Goal: Task Accomplishment & Management: Use online tool/utility

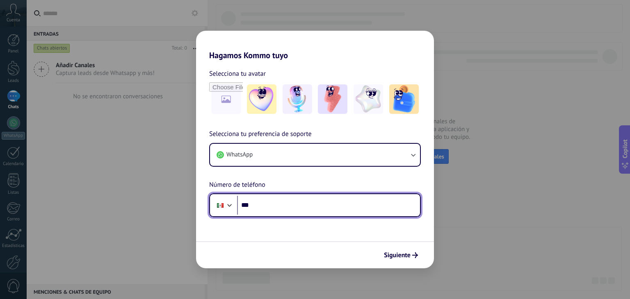
click at [289, 204] on input "***" at bounding box center [328, 205] width 183 height 19
type input "**********"
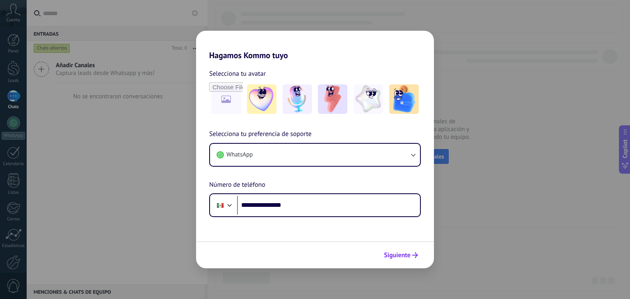
click at [405, 255] on span "Siguiente" at bounding box center [397, 256] width 27 height 6
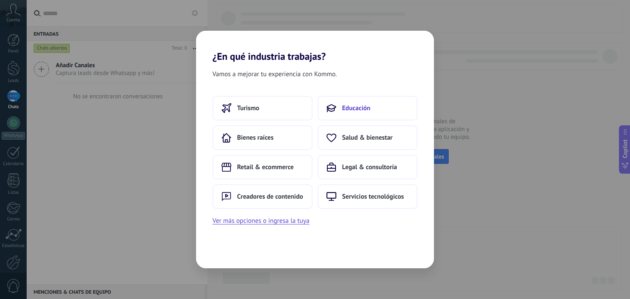
click at [372, 107] on button "Educación" at bounding box center [368, 108] width 100 height 25
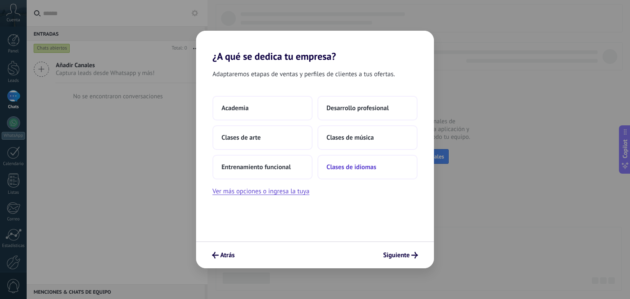
click at [368, 169] on span "Clases de idiomas" at bounding box center [352, 167] width 50 height 8
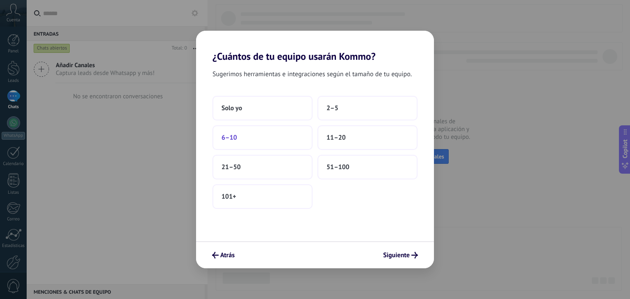
click at [238, 135] on button "6–10" at bounding box center [263, 138] width 100 height 25
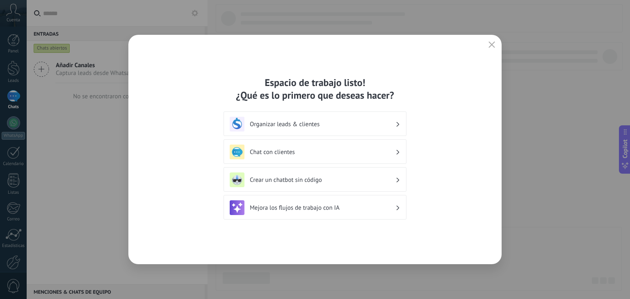
click at [337, 128] on div "Organizar leads & clientes" at bounding box center [315, 124] width 171 height 15
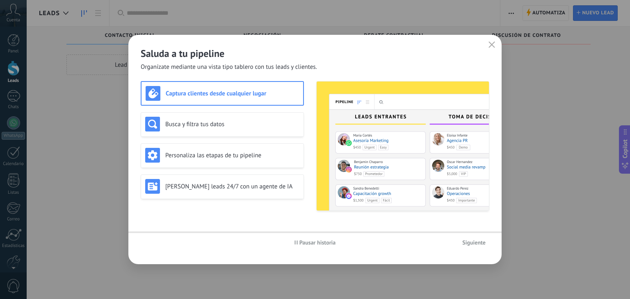
click at [387, 121] on img at bounding box center [403, 146] width 172 height 129
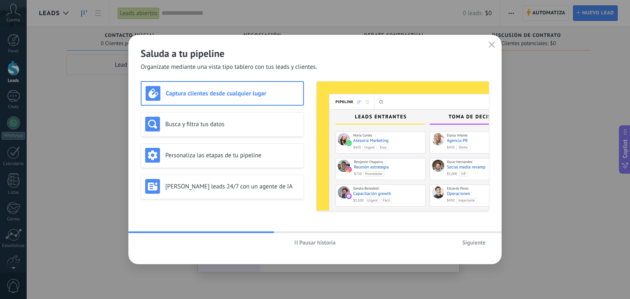
click at [466, 243] on button "Siguiente" at bounding box center [474, 243] width 31 height 12
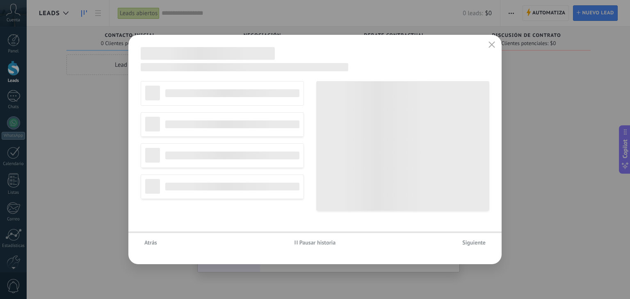
click at [466, 243] on span "Siguiente" at bounding box center [473, 243] width 23 height 6
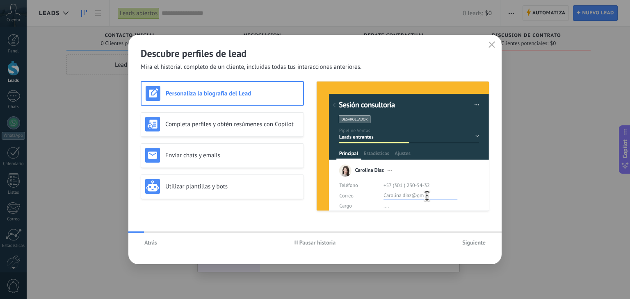
click at [466, 243] on span "Siguiente" at bounding box center [473, 243] width 23 height 6
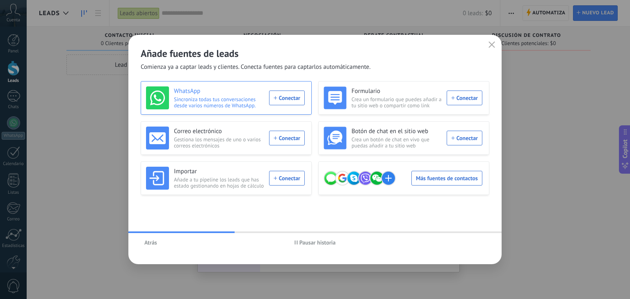
click at [289, 96] on div "WhatsApp Sincroniza todas tus conversaciones desde varios números de WhatsApp. …" at bounding box center [225, 98] width 159 height 23
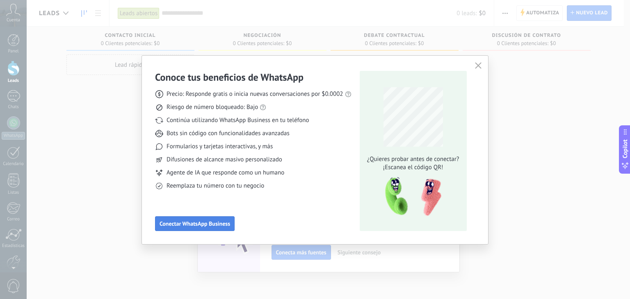
click at [223, 217] on button "Conectar WhatsApp Business" at bounding box center [195, 224] width 80 height 15
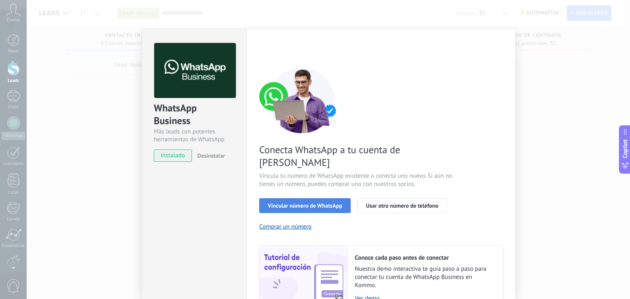
scroll to position [35, 0]
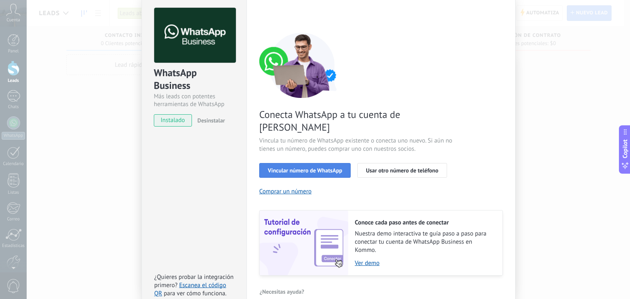
click at [291, 168] on span "Vincular número de WhatsApp" at bounding box center [305, 171] width 74 height 6
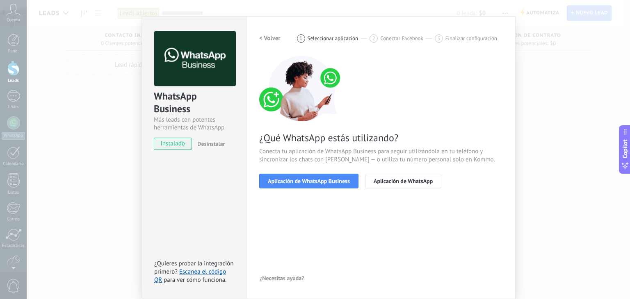
scroll to position [11, 0]
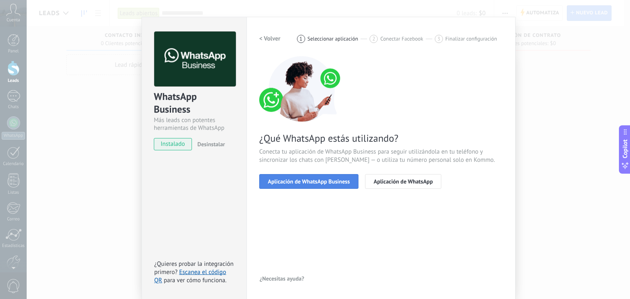
click at [290, 181] on span "Aplicación de WhatsApp Business" at bounding box center [309, 182] width 82 height 6
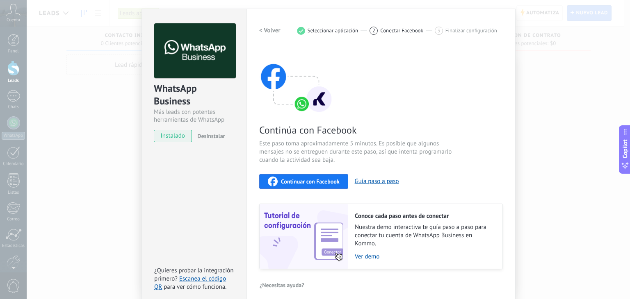
scroll to position [26, 0]
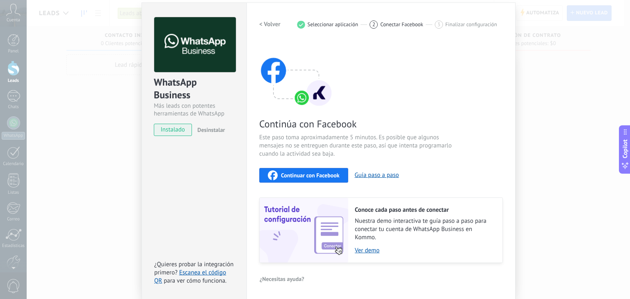
click at [266, 23] on h2 "< Volver" at bounding box center [269, 25] width 21 height 8
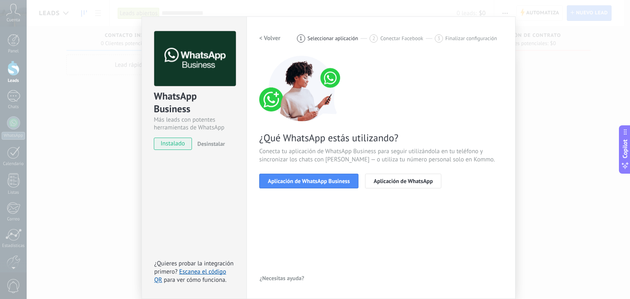
scroll to position [11, 0]
click at [269, 35] on h2 "< Volver" at bounding box center [269, 39] width 21 height 8
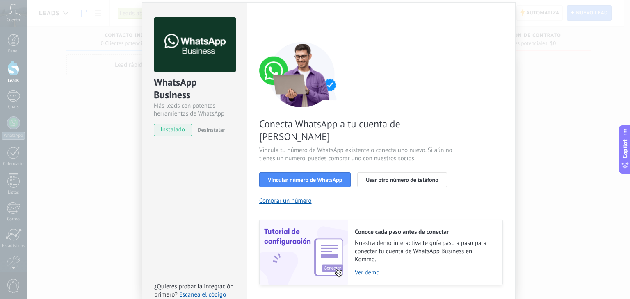
scroll to position [35, 0]
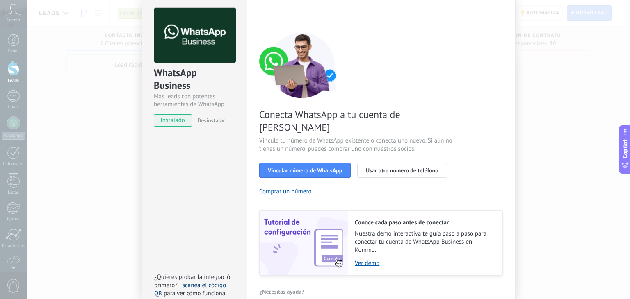
click at [202, 282] on link "Escanea el código QR" at bounding box center [190, 290] width 72 height 16
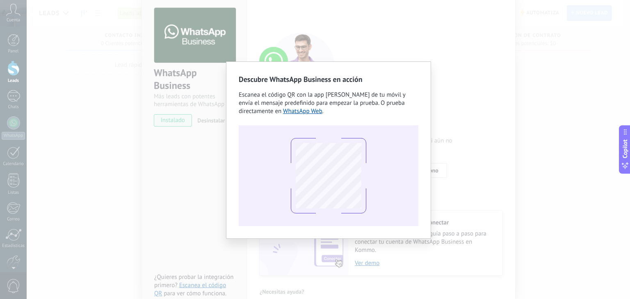
click at [166, 145] on div "Descubre WhatsApp Business en acción Escanea el código QR con la app [PERSON_NA…" at bounding box center [328, 149] width 603 height 299
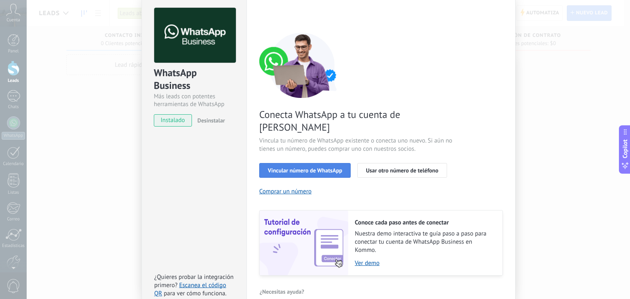
click at [299, 168] on span "Vincular número de WhatsApp" at bounding box center [305, 171] width 74 height 6
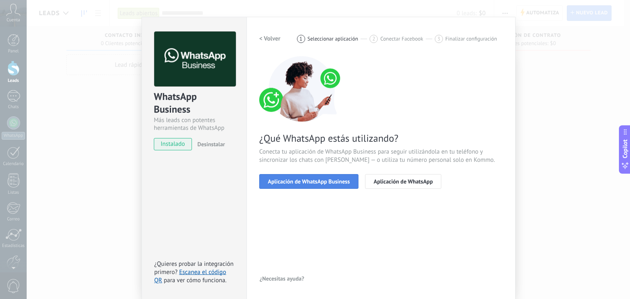
click at [333, 181] on span "Aplicación de WhatsApp Business" at bounding box center [309, 182] width 82 height 6
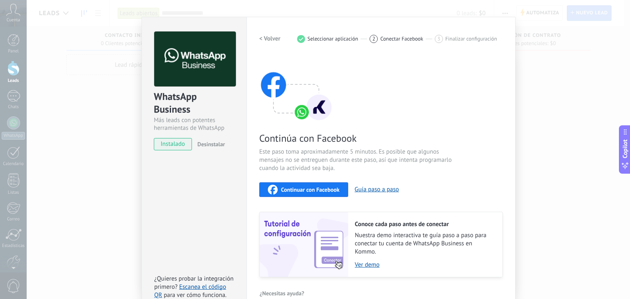
click at [306, 191] on span "Continuar con Facebook" at bounding box center [310, 190] width 59 height 6
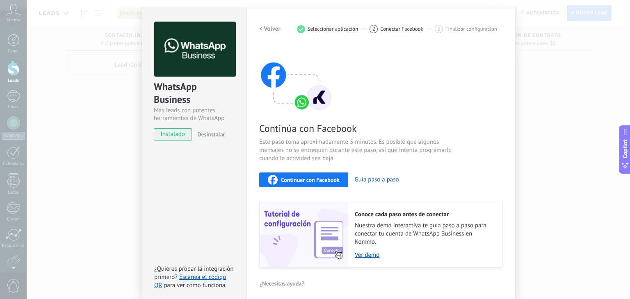
scroll to position [26, 0]
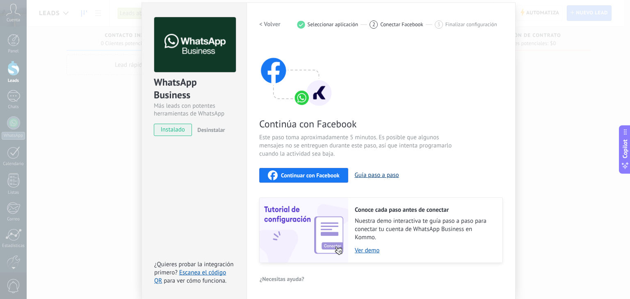
click at [375, 174] on button "Guía paso a paso" at bounding box center [377, 175] width 44 height 8
click at [218, 132] on span "Desinstalar" at bounding box center [210, 129] width 27 height 7
click at [233, 115] on div "WhatsApp Business Más leads con potentes herramientas de WhatsApp instalado Des…" at bounding box center [194, 73] width 105 height 140
click at [94, 75] on div "WhatsApp Business Más leads con potentes herramientas de WhatsApp instalado Des…" at bounding box center [328, 149] width 603 height 299
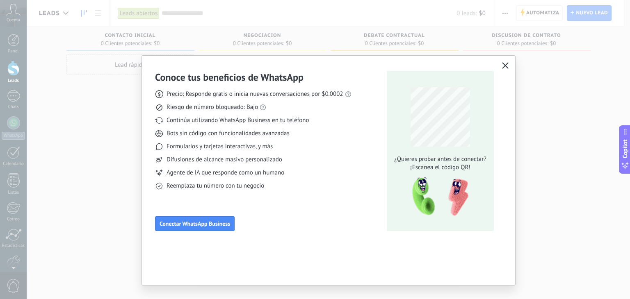
scroll to position [0, 0]
click at [506, 64] on use "button" at bounding box center [506, 65] width 6 height 6
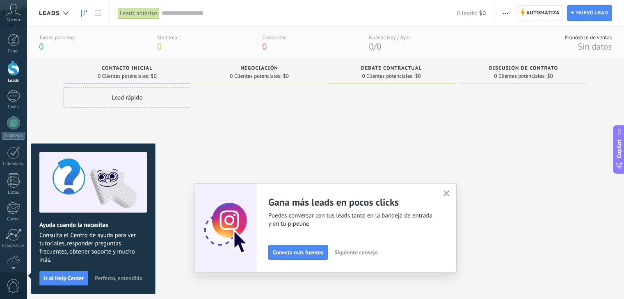
click at [100, 125] on div "Lead rápido" at bounding box center [127, 183] width 128 height 192
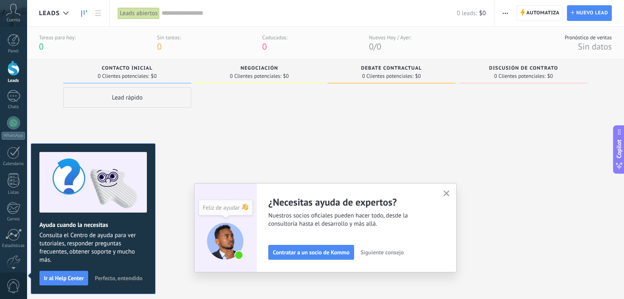
click at [450, 194] on icon "button" at bounding box center [446, 194] width 6 height 6
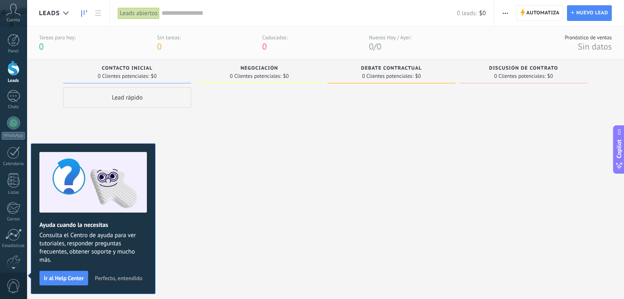
click at [325, 175] on div "Negociación 0 Clientes potenciales: $0" at bounding box center [261, 169] width 132 height 220
click at [139, 71] on span "Contacto inicial" at bounding box center [127, 69] width 51 height 6
click at [137, 96] on div "Lead rápido" at bounding box center [127, 97] width 128 height 21
click at [255, 138] on div at bounding box center [259, 183] width 128 height 192
click at [115, 276] on span "Perfecto, entendido" at bounding box center [119, 279] width 48 height 6
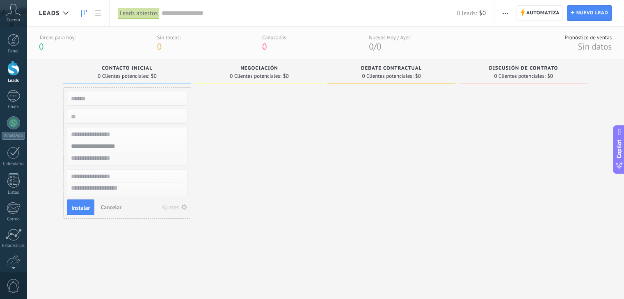
click at [17, 18] on span "Cuenta" at bounding box center [14, 20] width 14 height 5
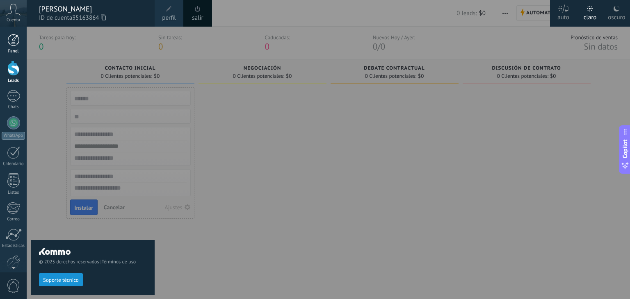
click at [13, 44] on div at bounding box center [13, 40] width 12 height 12
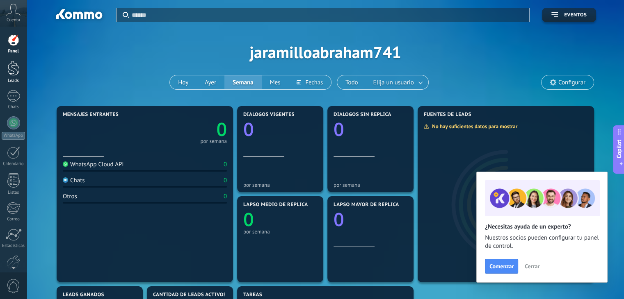
click at [13, 71] on div at bounding box center [13, 68] width 12 height 15
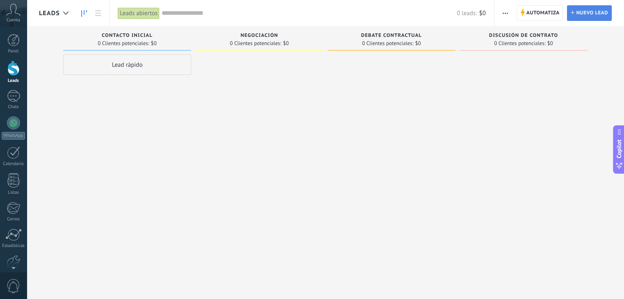
click at [580, 13] on span "Nuevo lead" at bounding box center [592, 13] width 32 height 15
click at [69, 14] on div at bounding box center [66, 13] width 14 height 16
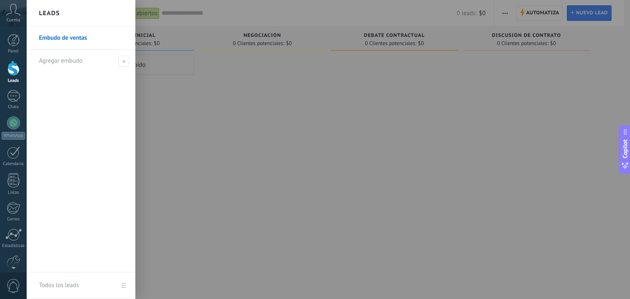
click at [69, 14] on div "Leads" at bounding box center [81, 13] width 109 height 27
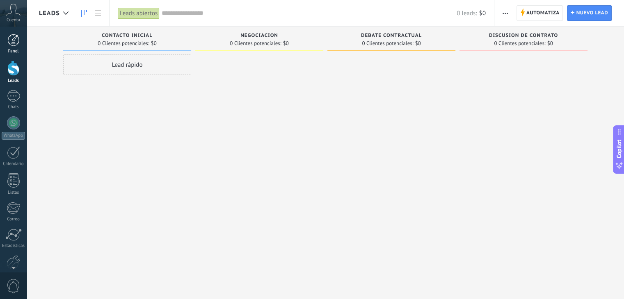
click at [15, 37] on div at bounding box center [13, 40] width 12 height 12
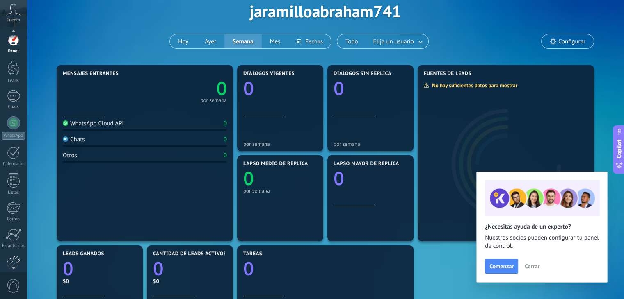
scroll to position [41, 0]
click at [13, 219] on div at bounding box center [14, 221] width 14 height 14
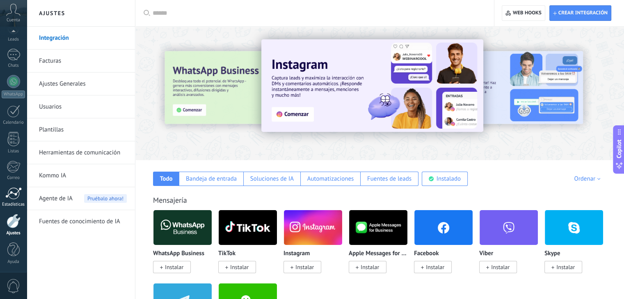
click at [7, 201] on link "Estadísticas" at bounding box center [13, 197] width 27 height 20
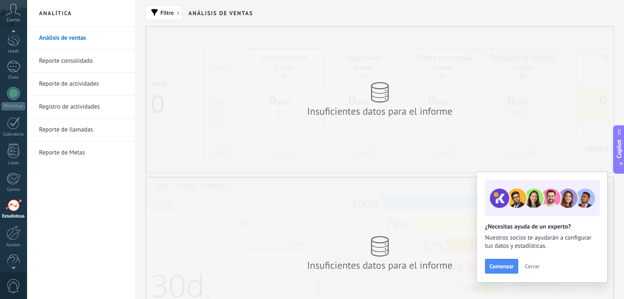
scroll to position [23, 0]
click at [11, 22] on span "Cuenta" at bounding box center [14, 20] width 14 height 5
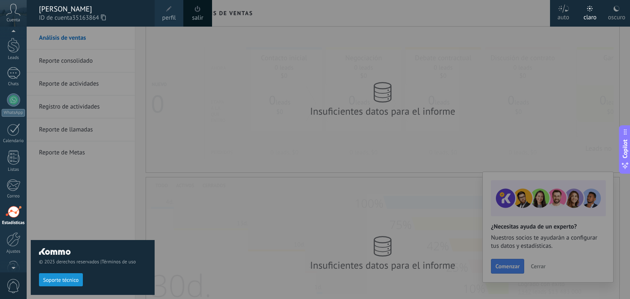
click at [373, 55] on div at bounding box center [342, 149] width 630 height 299
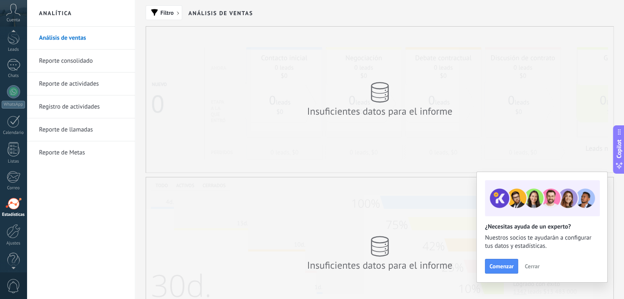
scroll to position [11, 0]
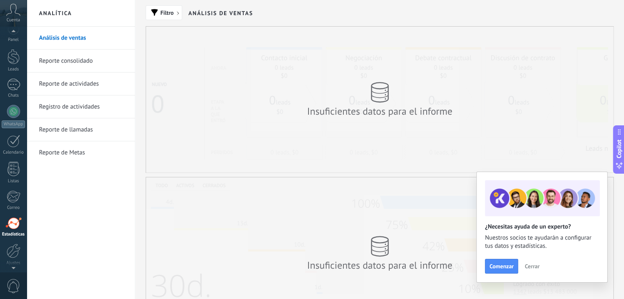
click at [13, 14] on icon at bounding box center [13, 10] width 14 height 12
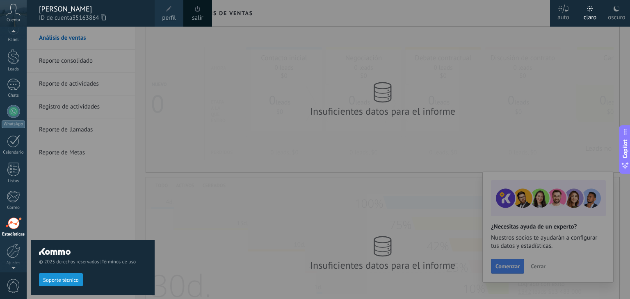
click at [13, 14] on icon at bounding box center [13, 10] width 14 height 12
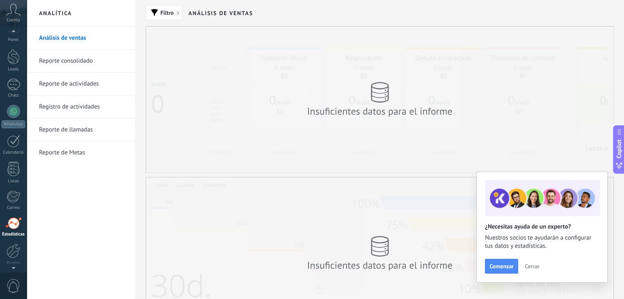
scroll to position [0, 0]
click at [14, 27] on div "Panel Leads Chats WhatsApp Clientes" at bounding box center [26, 150] width 53 height 246
click at [14, 68] on div at bounding box center [13, 68] width 12 height 15
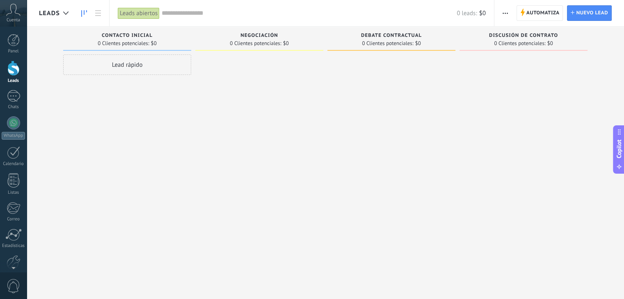
click at [156, 69] on div "Lead rápido" at bounding box center [127, 65] width 128 height 21
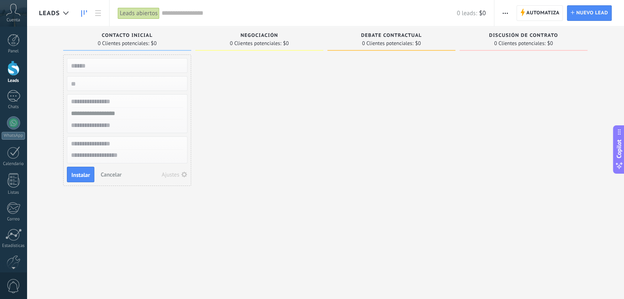
click at [230, 131] on div at bounding box center [259, 151] width 128 height 192
click at [66, 242] on div "Lead rápido Instalar Cancelar Ajustes" at bounding box center [127, 151] width 128 height 192
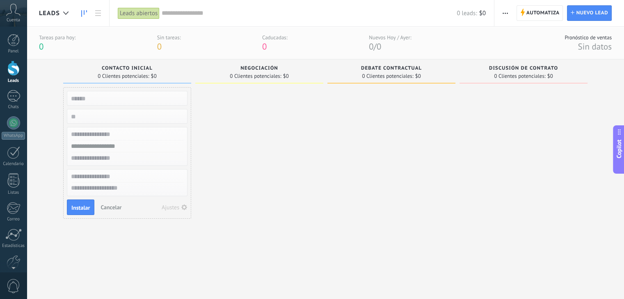
click at [619, 157] on span "Copilot" at bounding box center [619, 149] width 8 height 19
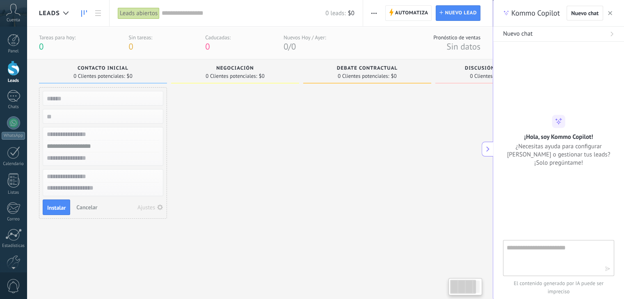
click at [435, 150] on div at bounding box center [499, 183] width 128 height 192
click at [486, 148] on icon at bounding box center [488, 149] width 6 height 6
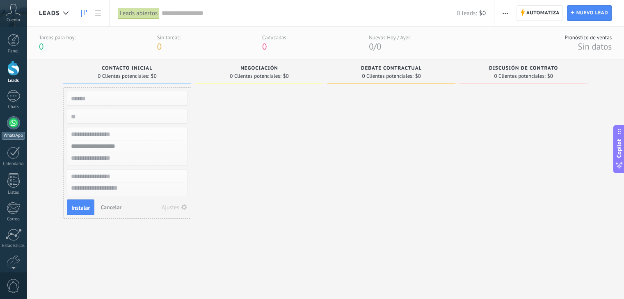
click at [10, 126] on div at bounding box center [13, 123] width 13 height 13
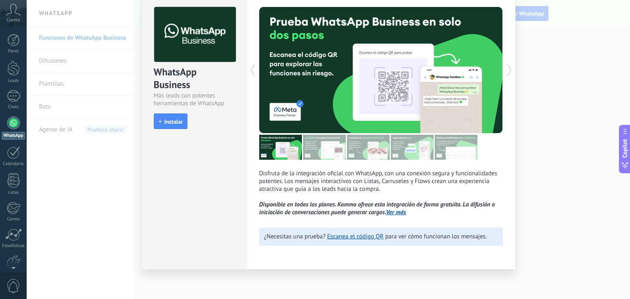
scroll to position [36, 0]
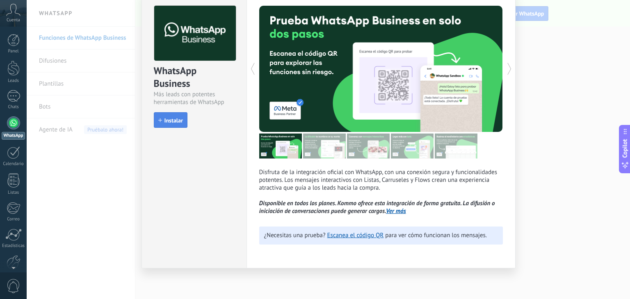
click at [159, 116] on button "Instalar" at bounding box center [171, 120] width 34 height 16
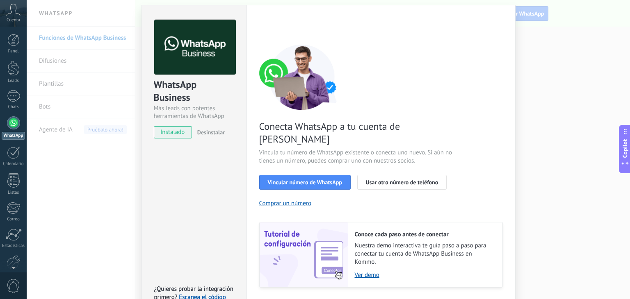
scroll to position [35, 0]
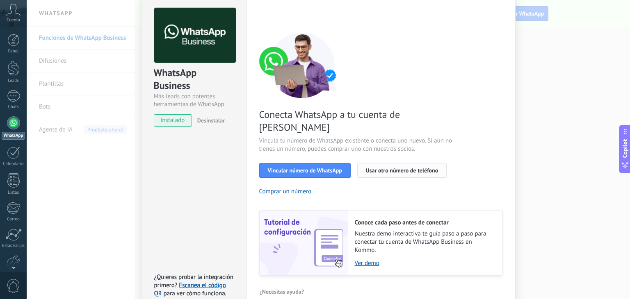
click at [383, 163] on button "Usar otro número de teléfono" at bounding box center [401, 170] width 89 height 15
click at [297, 168] on span "Vincular número de WhatsApp" at bounding box center [305, 171] width 74 height 6
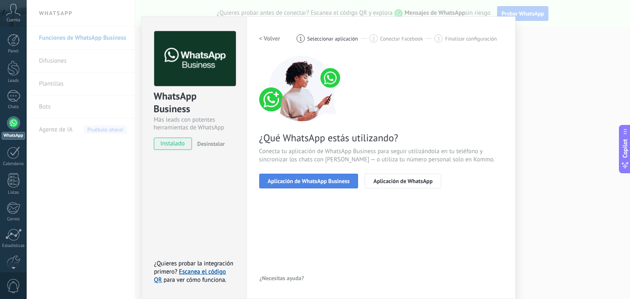
click at [306, 186] on button "Aplicación de WhatsApp Business" at bounding box center [308, 181] width 99 height 15
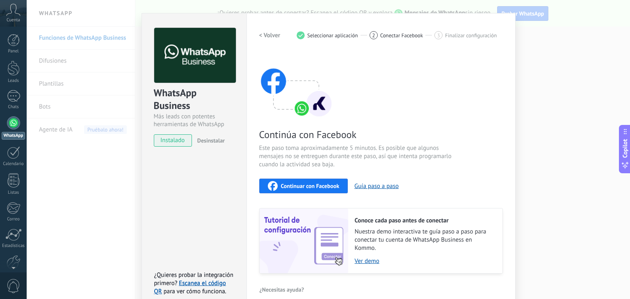
scroll to position [25, 0]
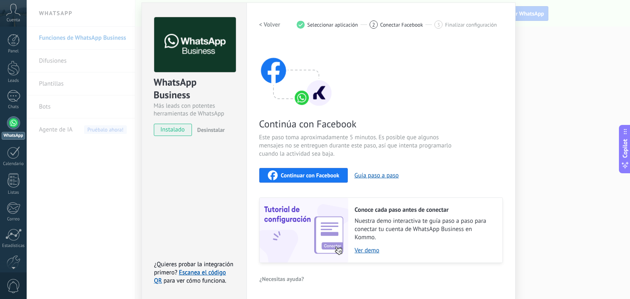
click at [290, 87] on img at bounding box center [296, 75] width 74 height 66
click at [320, 175] on span "Continuar con Facebook" at bounding box center [310, 176] width 59 height 6
click at [192, 271] on link "Escanea el código QR" at bounding box center [190, 277] width 72 height 16
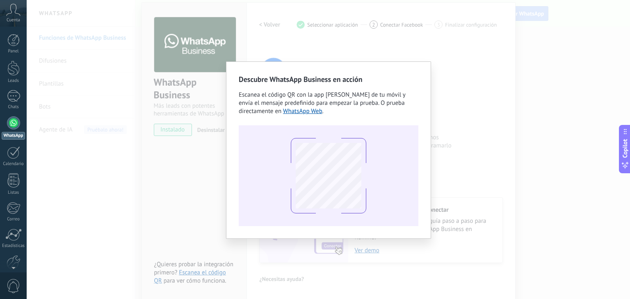
click at [357, 30] on div "Descubre WhatsApp Business en acción Escanea el código QR con la app [PERSON_NA…" at bounding box center [328, 149] width 603 height 299
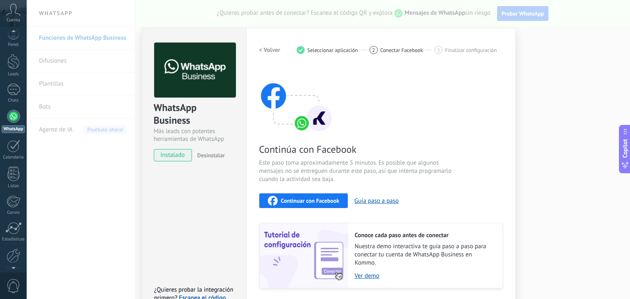
scroll to position [0, 0]
click at [73, 190] on div "WhatsApp Business Más leads con potentes herramientas de WhatsApp instalado Des…" at bounding box center [328, 149] width 603 height 299
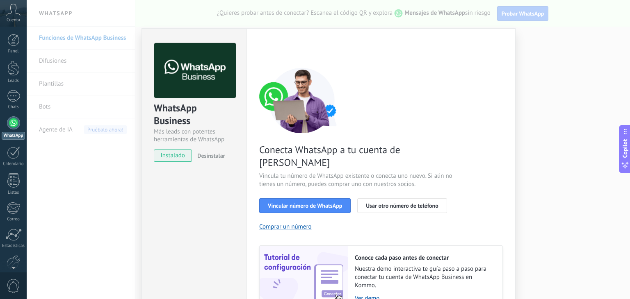
click at [74, 213] on div "WhatsApp Business Más leads con potentes herramientas de WhatsApp instalado Des…" at bounding box center [328, 149] width 603 height 299
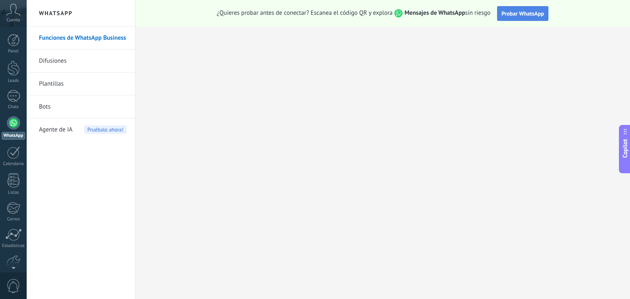
click at [506, 10] on span "Probar WhatsApp" at bounding box center [523, 13] width 43 height 7
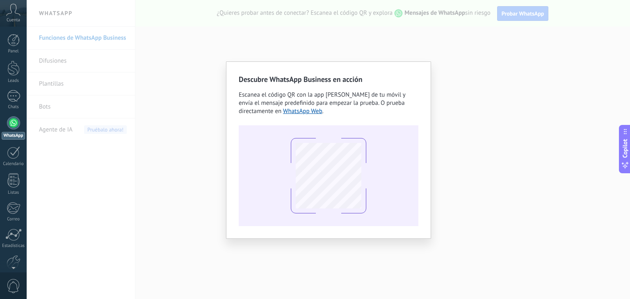
drag, startPoint x: 255, startPoint y: 62, endPoint x: 249, endPoint y: 61, distance: 5.9
click at [254, 62] on div "Descubre WhatsApp Business en acción Escanea el código QR con la app [PERSON_NA…" at bounding box center [328, 151] width 205 height 178
click at [222, 48] on div "Descubre WhatsApp Business en acción Escanea el código QR con la app [PERSON_NA…" at bounding box center [328, 149] width 603 height 299
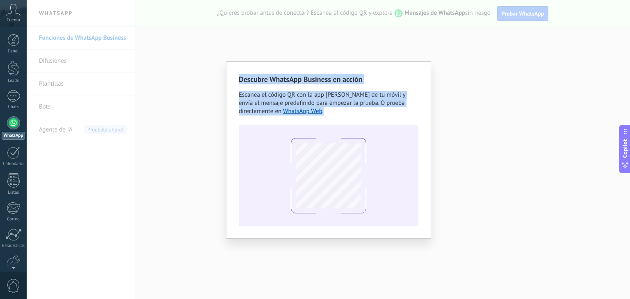
click at [220, 48] on div "Descubre WhatsApp Business en acción Escanea el código QR con la app [PERSON_NA…" at bounding box center [328, 149] width 603 height 299
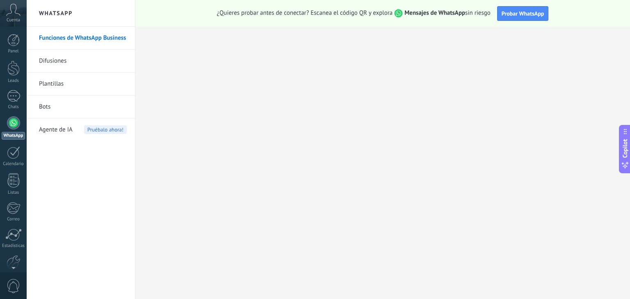
click at [15, 123] on div at bounding box center [13, 123] width 13 height 13
click at [16, 118] on div at bounding box center [13, 123] width 13 height 13
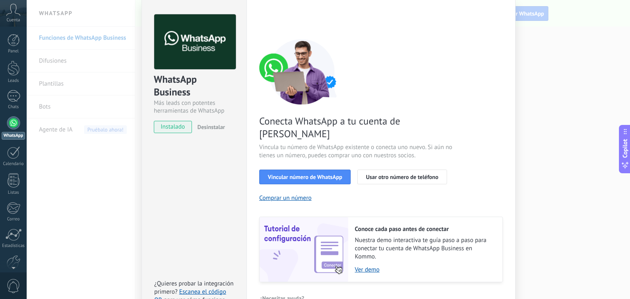
scroll to position [35, 0]
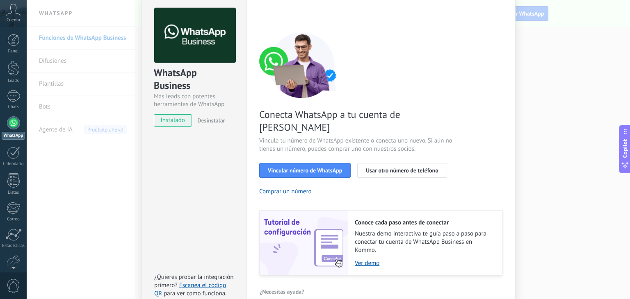
click at [98, 163] on div "WhatsApp Business Más leads con potentes herramientas de WhatsApp instalado Des…" at bounding box center [328, 149] width 603 height 299
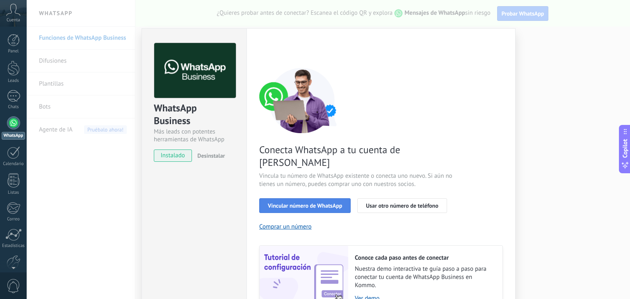
click at [324, 203] on span "Vincular número de WhatsApp" at bounding box center [305, 206] width 74 height 6
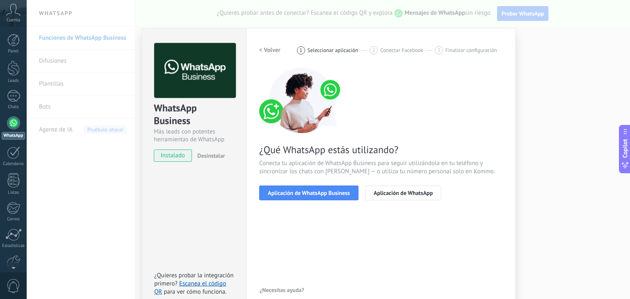
click at [324, 191] on span "Aplicación de WhatsApp Business" at bounding box center [309, 193] width 82 height 6
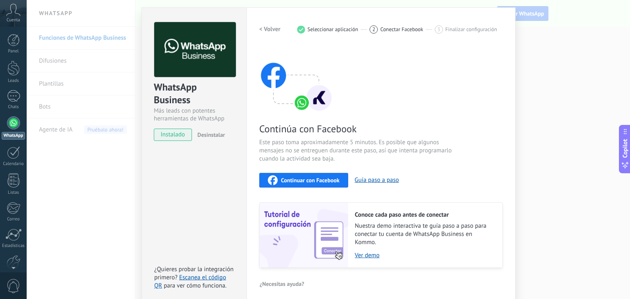
scroll to position [26, 0]
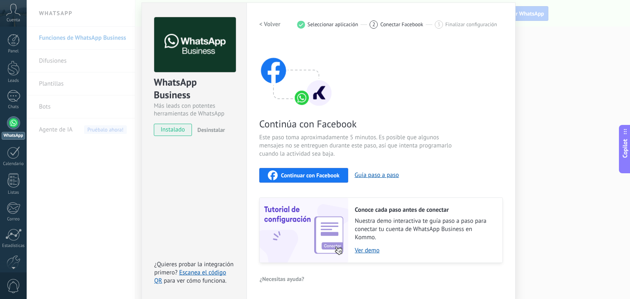
click at [327, 174] on span "Continuar con Facebook" at bounding box center [310, 176] width 59 height 6
click at [363, 56] on div "Continúa con Facebook Este paso toma aproximadamente 5 minutos. Es posible que …" at bounding box center [381, 153] width 244 height 222
click at [267, 21] on h2 "< Volver" at bounding box center [269, 25] width 21 height 8
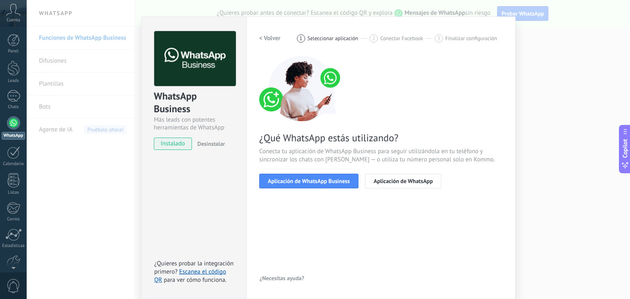
scroll to position [11, 0]
click at [267, 20] on div "Configuraciones Autorizaciones Esta pestaña registra a los usuarios que han con…" at bounding box center [381, 158] width 269 height 283
click at [267, 36] on h2 "< Volver" at bounding box center [269, 39] width 21 height 8
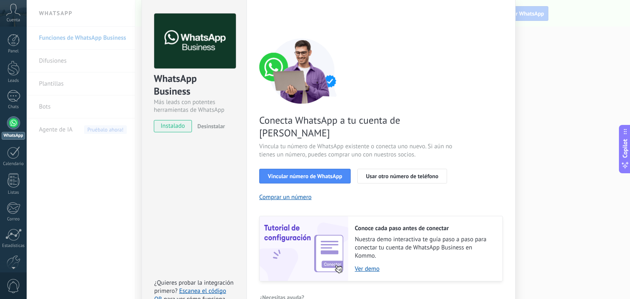
scroll to position [35, 0]
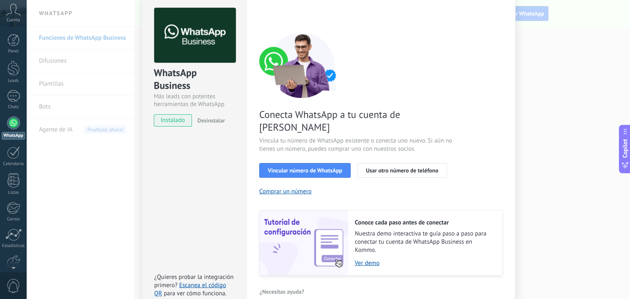
click at [534, 71] on div "WhatsApp Business Más leads con potentes herramientas de WhatsApp instalado Des…" at bounding box center [328, 149] width 603 height 299
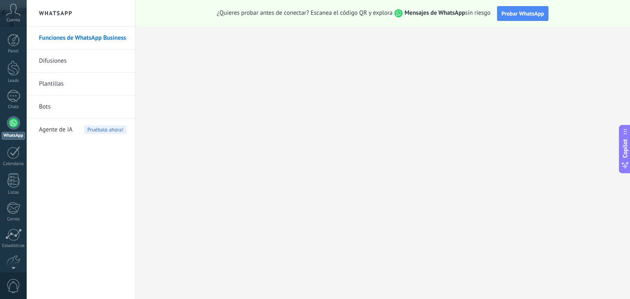
scroll to position [0, 0]
click at [509, 12] on span "Probar WhatsApp" at bounding box center [523, 13] width 43 height 7
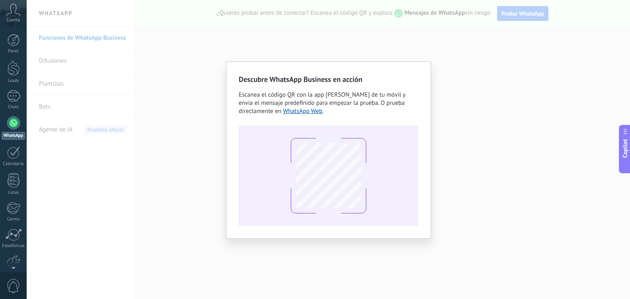
click at [97, 107] on div "Descubre WhatsApp Business en acción Escanea el código QR con la app [PERSON_NA…" at bounding box center [328, 149] width 603 height 299
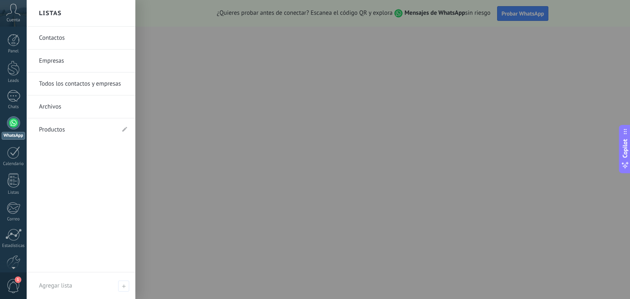
click at [17, 9] on icon at bounding box center [13, 10] width 14 height 12
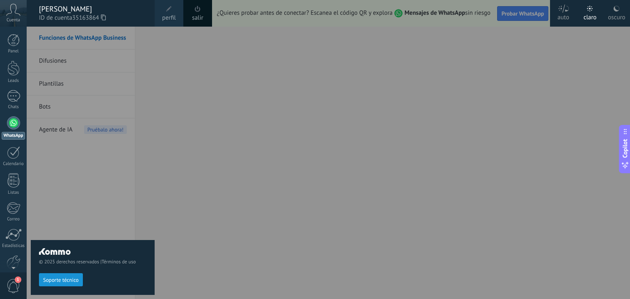
click at [56, 75] on div "© 2025 derechos reservados | Términos de uso Soporte técnico" at bounding box center [93, 163] width 124 height 273
click at [20, 45] on link "Panel" at bounding box center [13, 44] width 27 height 20
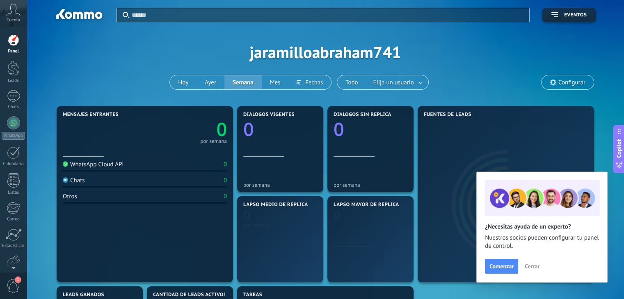
click at [14, 18] on span "Cuenta" at bounding box center [14, 20] width 14 height 5
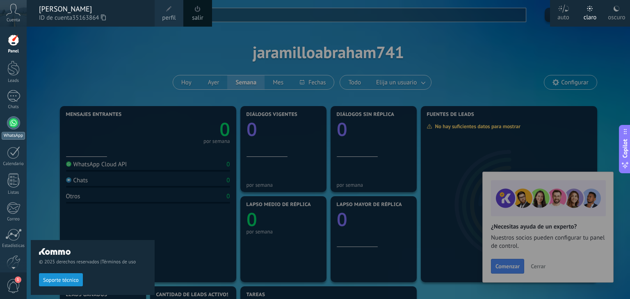
click at [10, 126] on div at bounding box center [13, 123] width 13 height 13
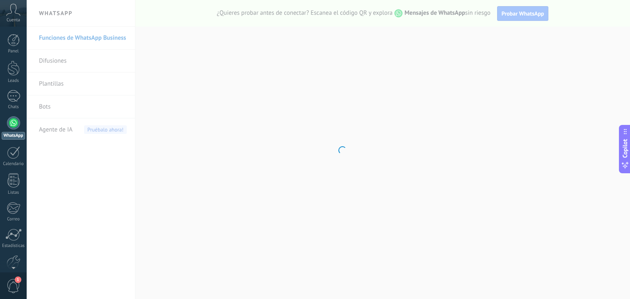
click at [70, 38] on body ".abccls-1,.abccls-2{fill-rule:evenodd}.abccls-2{fill:#fff} .abfcls-1{fill:none}…" at bounding box center [315, 149] width 630 height 299
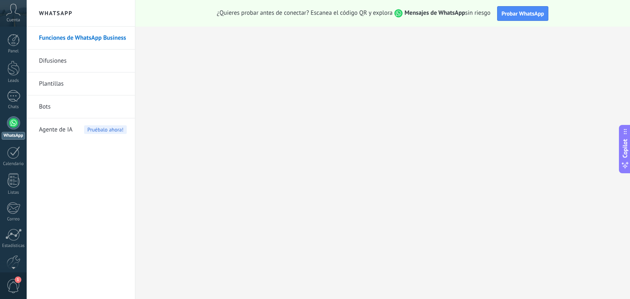
click at [16, 16] on div "Cuenta" at bounding box center [13, 13] width 27 height 27
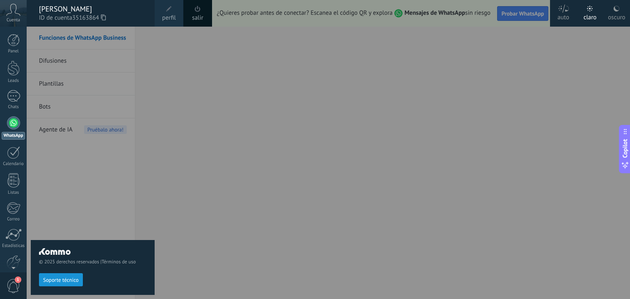
click at [16, 16] on div "Cuenta" at bounding box center [13, 13] width 27 height 27
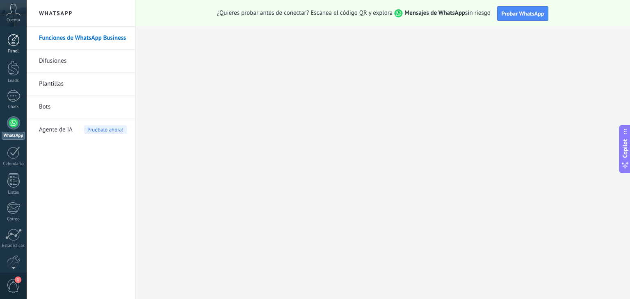
click at [9, 37] on div at bounding box center [13, 40] width 12 height 12
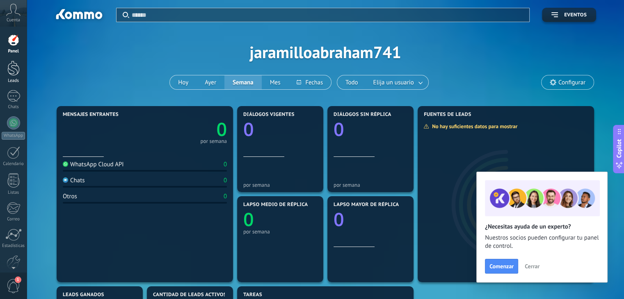
click at [18, 71] on div at bounding box center [13, 68] width 12 height 15
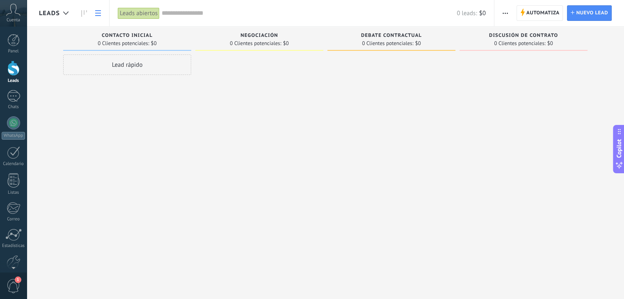
click at [99, 18] on link at bounding box center [98, 13] width 14 height 16
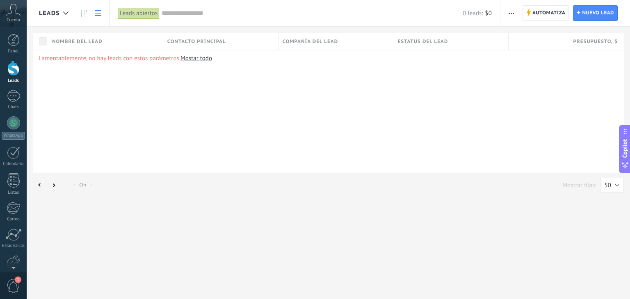
click at [100, 12] on icon at bounding box center [98, 13] width 6 height 6
click at [87, 92] on div "Lamentablemente, no hay leads con estos parámetros. [GEOGRAPHIC_DATA] todo" at bounding box center [328, 111] width 591 height 123
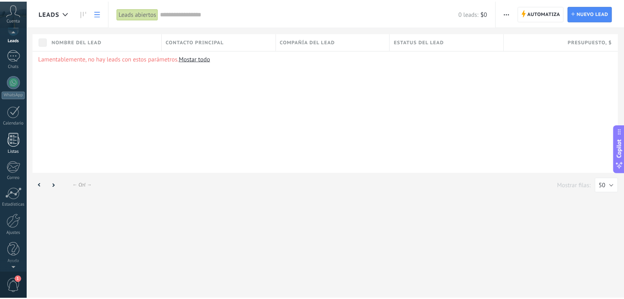
scroll to position [41, 0]
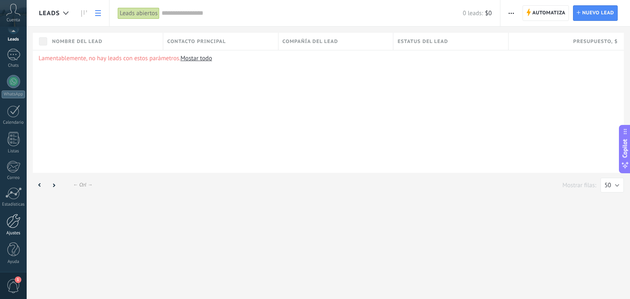
click at [15, 222] on div at bounding box center [14, 221] width 14 height 14
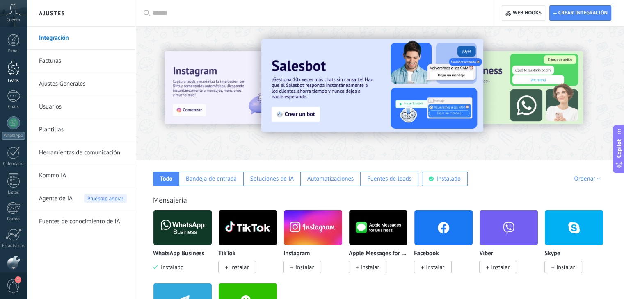
click at [12, 69] on div at bounding box center [13, 68] width 12 height 15
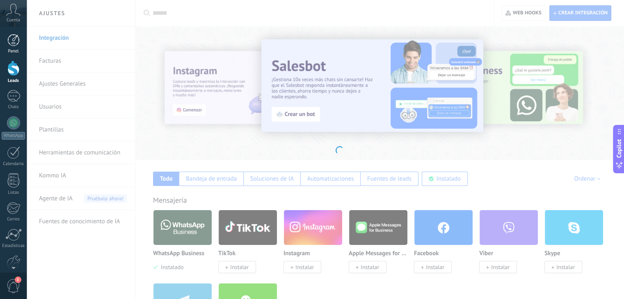
click at [15, 43] on div at bounding box center [13, 40] width 12 height 12
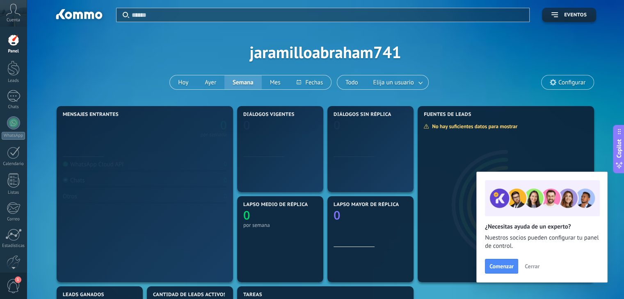
click at [14, 17] on div "Cuenta" at bounding box center [13, 13] width 27 height 27
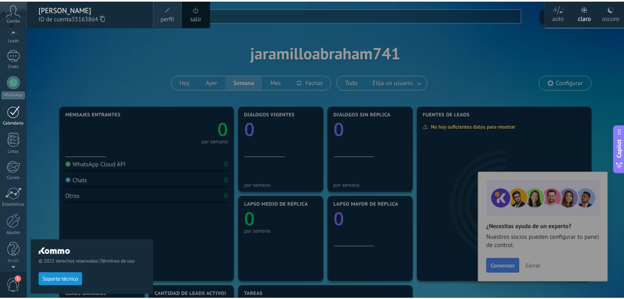
scroll to position [41, 0]
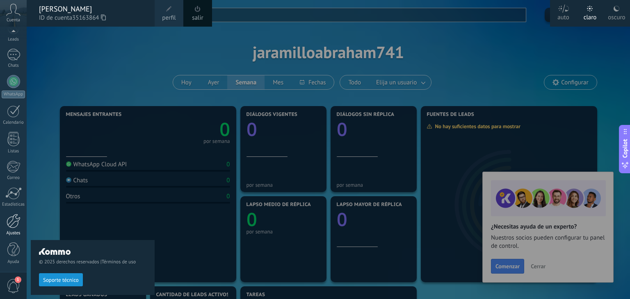
click at [16, 219] on div at bounding box center [14, 221] width 14 height 14
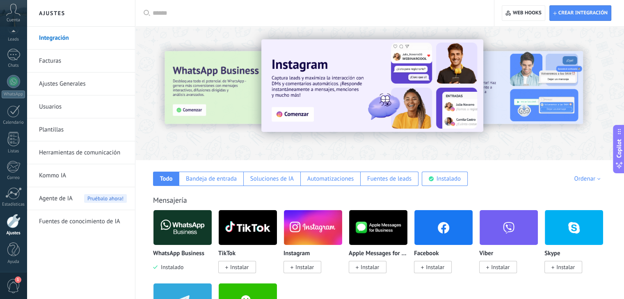
click at [181, 11] on input "text" at bounding box center [318, 13] width 330 height 9
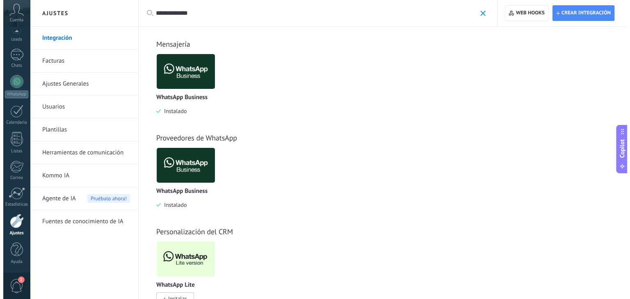
scroll to position [31, 0]
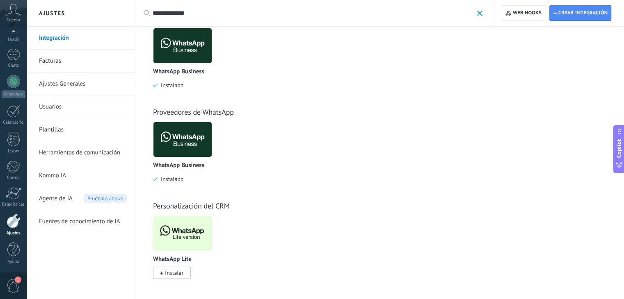
type input "**********"
click at [172, 276] on span "Instalar" at bounding box center [174, 273] width 18 height 7
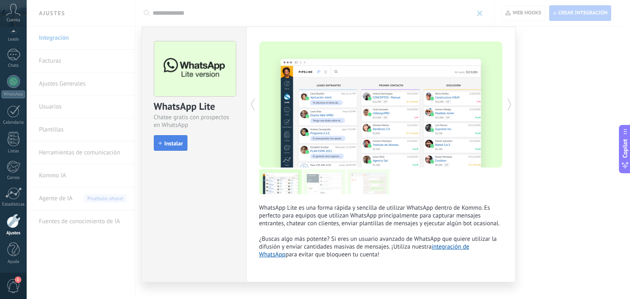
click at [173, 142] on span "Instalar" at bounding box center [174, 144] width 18 height 6
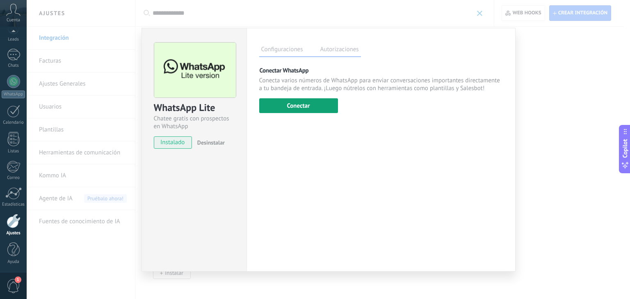
click at [302, 104] on button "Conectar" at bounding box center [298, 105] width 79 height 15
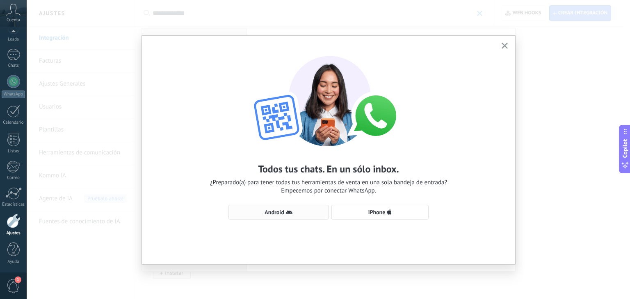
click at [287, 212] on icon "button" at bounding box center [289, 212] width 7 height 7
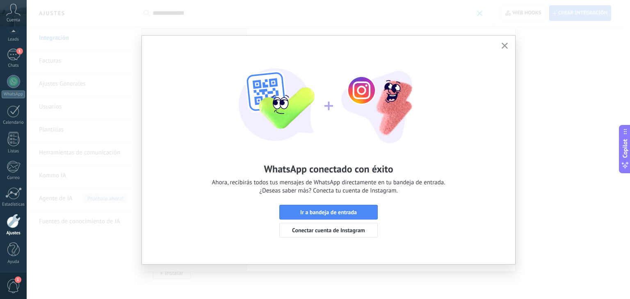
click at [354, 213] on span "Ir a bandeja de entrada" at bounding box center [328, 213] width 57 height 6
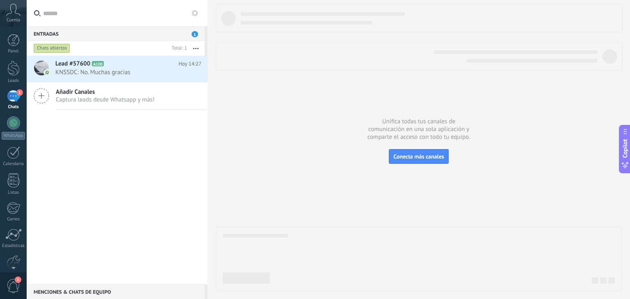
click at [149, 155] on div "Lead #57600 A100 [DATE] 14:27 KNSSDC: No. Muchas gracias Añadir Canales Captura…" at bounding box center [117, 170] width 181 height 229
click at [343, 127] on div at bounding box center [419, 147] width 406 height 287
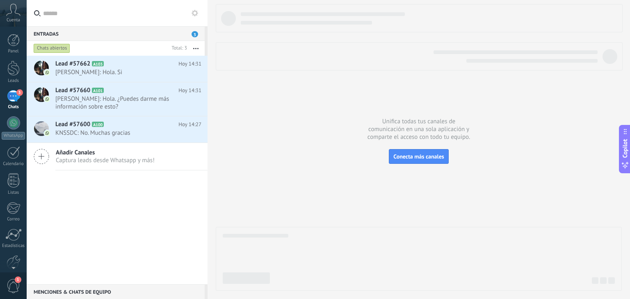
click at [130, 5] on input "text" at bounding box center [122, 13] width 158 height 26
click at [15, 75] on div at bounding box center [13, 68] width 12 height 15
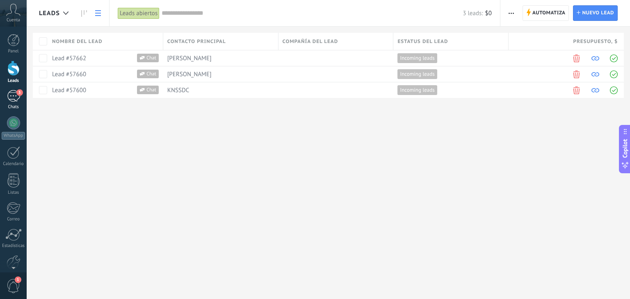
click at [18, 93] on span "3" at bounding box center [19, 92] width 7 height 7
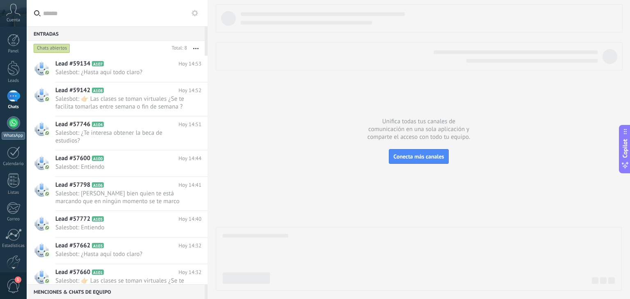
click at [12, 120] on div at bounding box center [13, 123] width 13 height 13
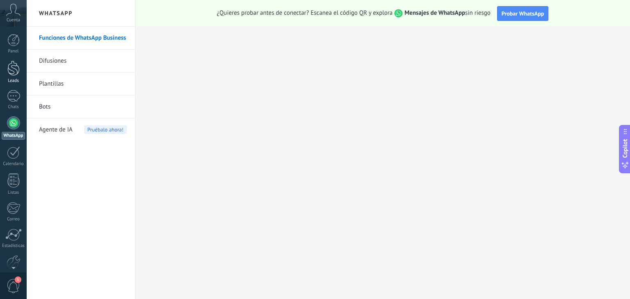
click at [15, 71] on div at bounding box center [13, 68] width 12 height 15
